Goal: Navigation & Orientation: Find specific page/section

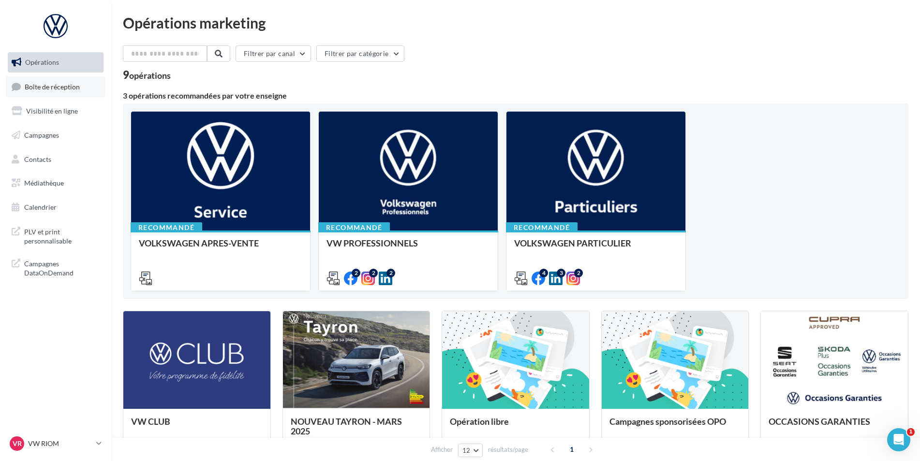
click at [43, 81] on link "Boîte de réception" at bounding box center [56, 86] width 100 height 21
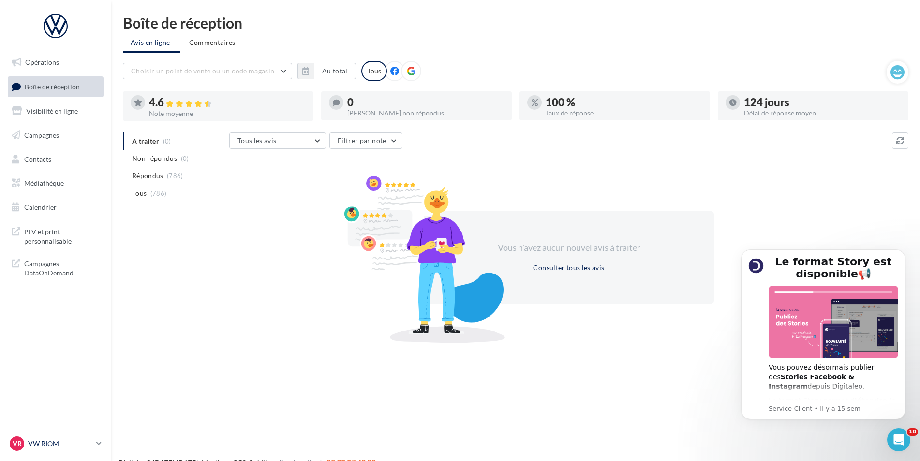
click at [63, 446] on p "VW RIOM" at bounding box center [60, 444] width 64 height 10
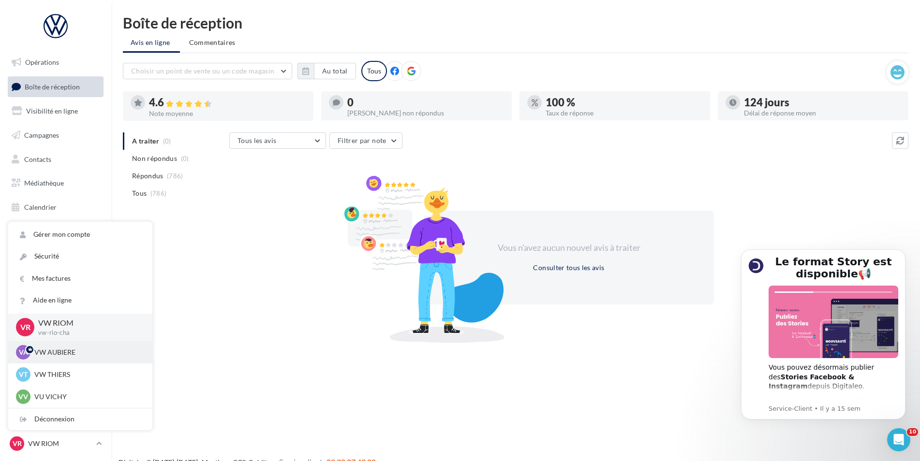
click at [86, 361] on div "VA VW AUBIERE vw-aub-cha" at bounding box center [80, 352] width 144 height 22
click at [65, 359] on div "VA VW AUBIERE vw-aub-cha" at bounding box center [80, 352] width 129 height 15
